Goal: Find specific page/section: Find specific page/section

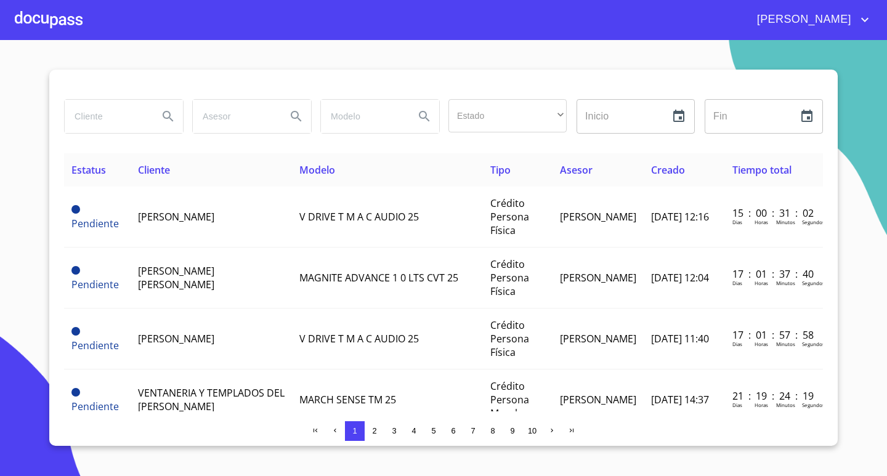
click at [144, 120] on input "search" at bounding box center [107, 116] width 84 height 33
type input "[PERSON_NAME]"
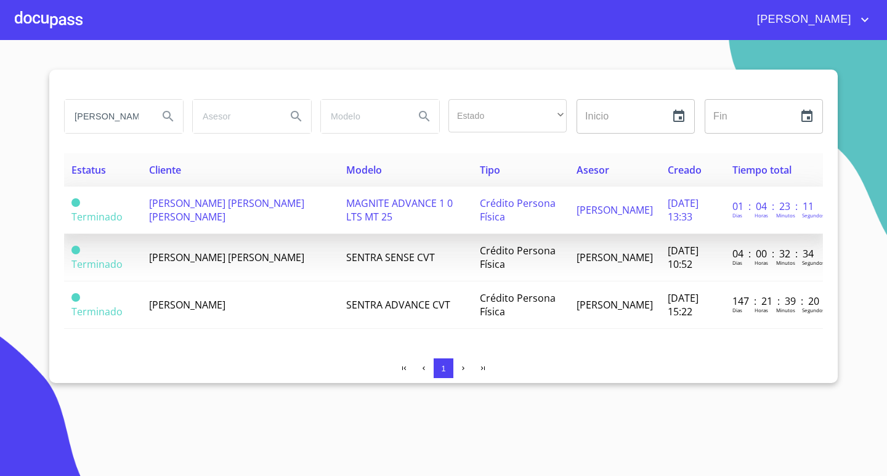
click at [258, 214] on td "[PERSON_NAME] [PERSON_NAME] [PERSON_NAME]" at bounding box center [240, 210] width 197 height 47
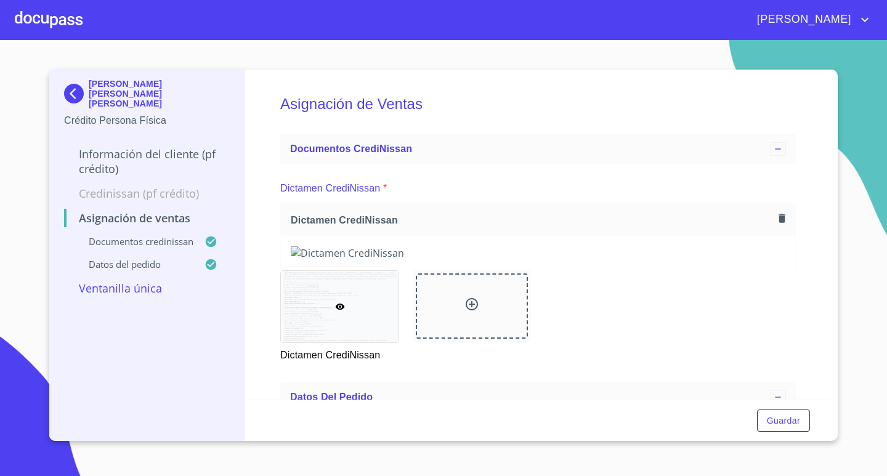
click at [44, 7] on div at bounding box center [49, 19] width 68 height 39
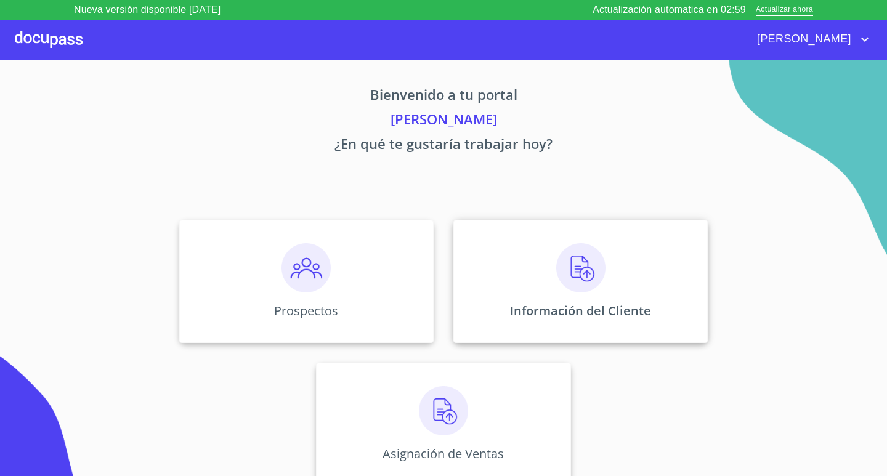
click at [547, 272] on div "Información del Cliente" at bounding box center [581, 281] width 255 height 123
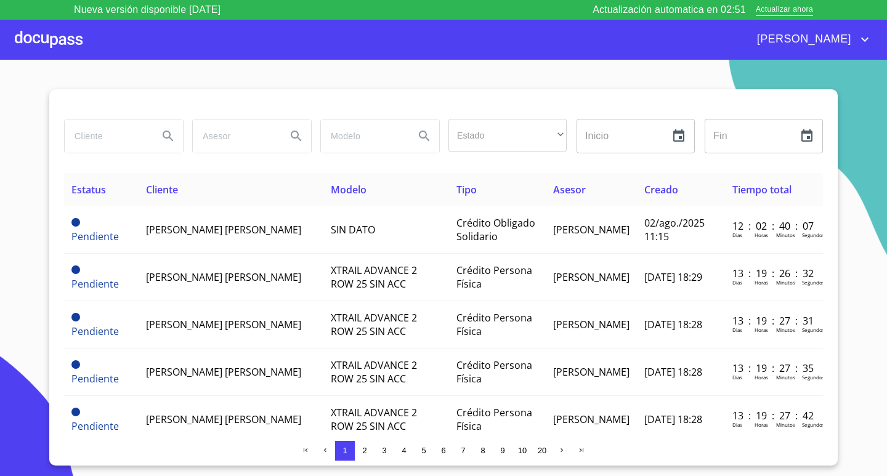
click at [114, 142] on input "search" at bounding box center [107, 136] width 84 height 33
type input "[PERSON_NAME]"
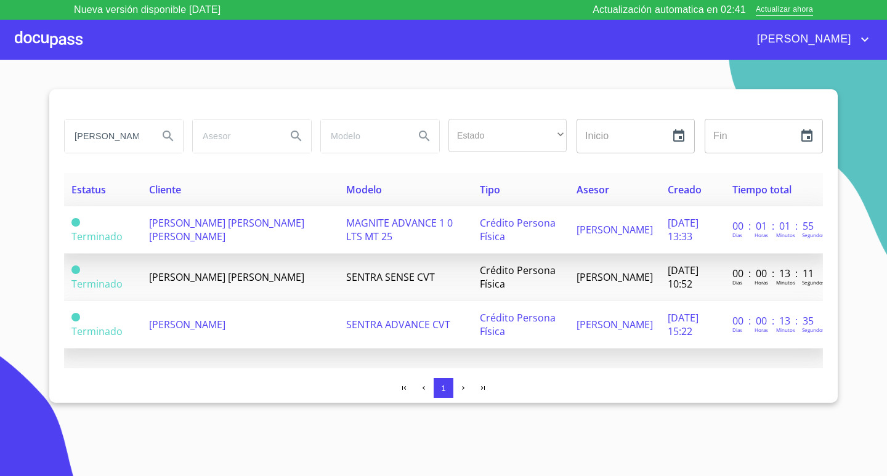
click at [247, 231] on td "[PERSON_NAME] [PERSON_NAME] [PERSON_NAME]" at bounding box center [240, 229] width 197 height 47
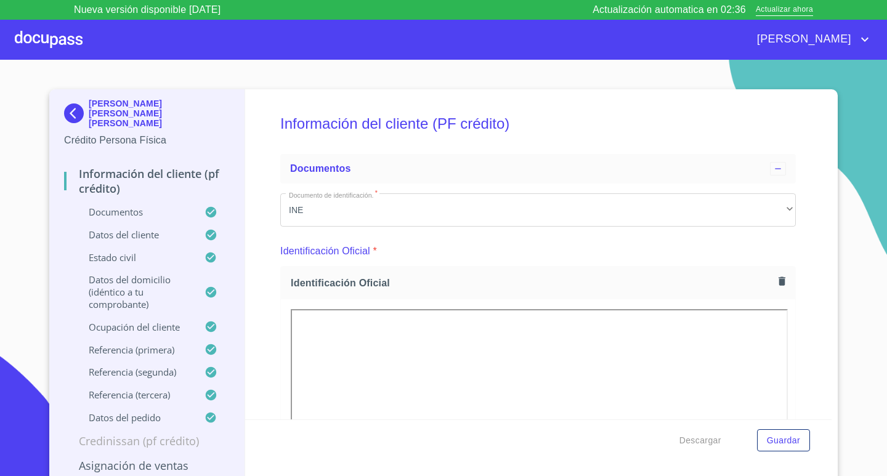
scroll to position [308, 0]
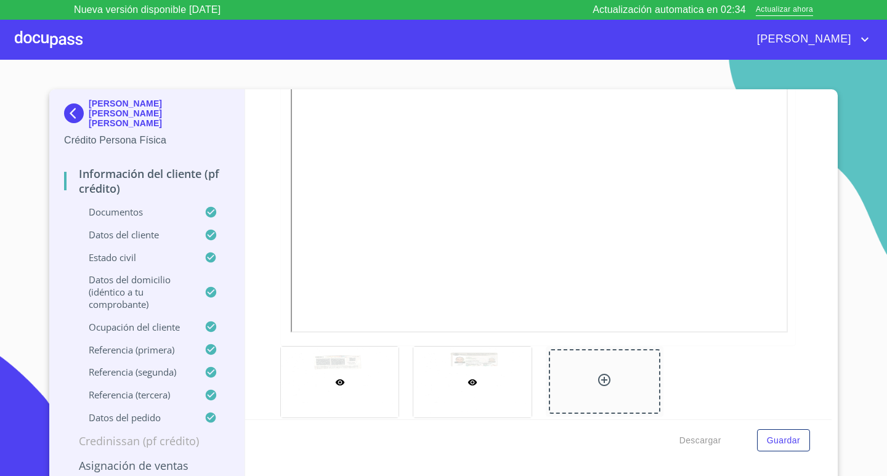
click at [490, 386] on div at bounding box center [473, 382] width 118 height 71
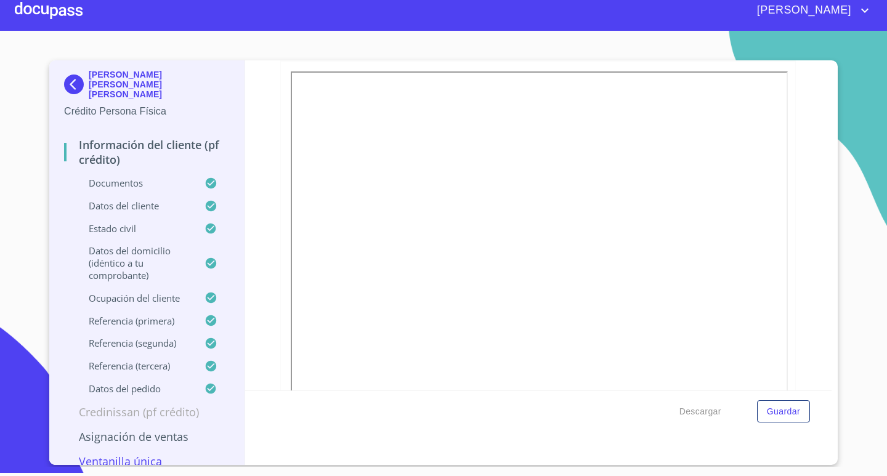
scroll to position [9, 0]
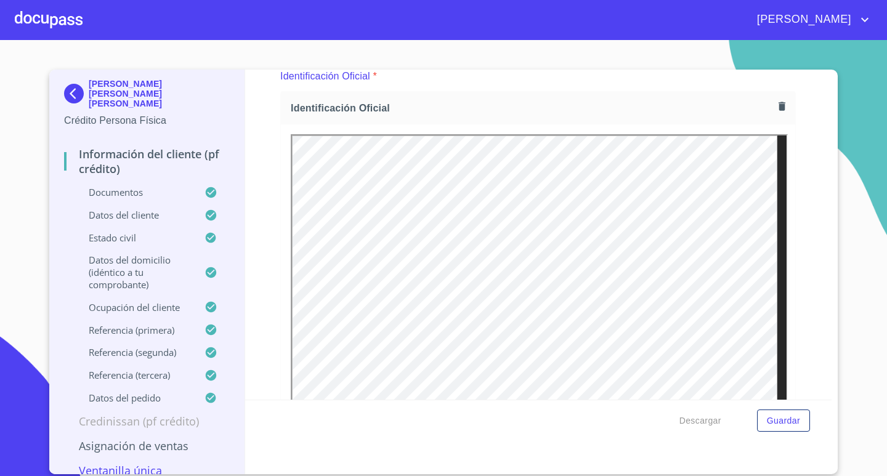
scroll to position [247, 0]
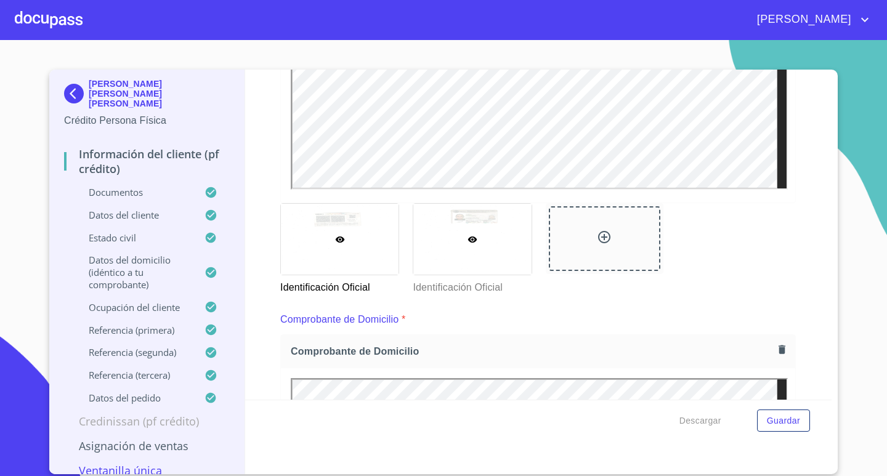
click at [490, 249] on div at bounding box center [473, 239] width 118 height 71
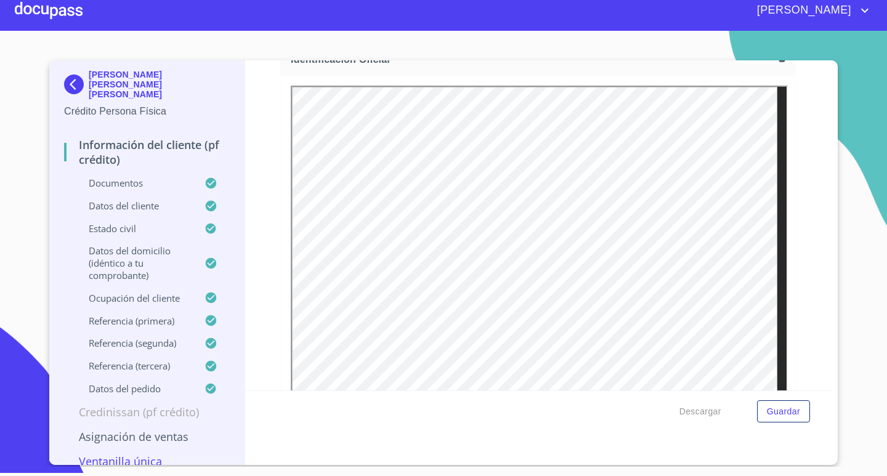
scroll to position [209, 0]
